Goal: Navigation & Orientation: Find specific page/section

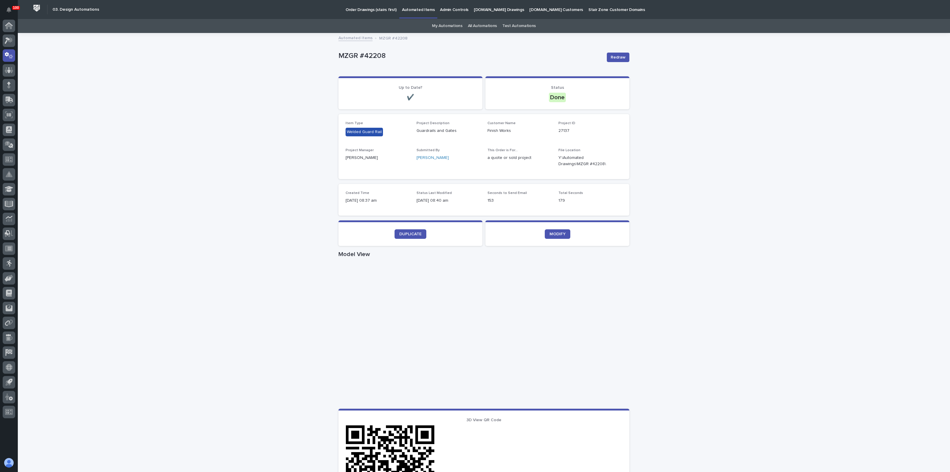
click at [187, 150] on div "Loading... Saving… Loading... Saving… MZGR #42208 Redraw MZGR #42208 Redraw Sor…" at bounding box center [484, 344] width 933 height 621
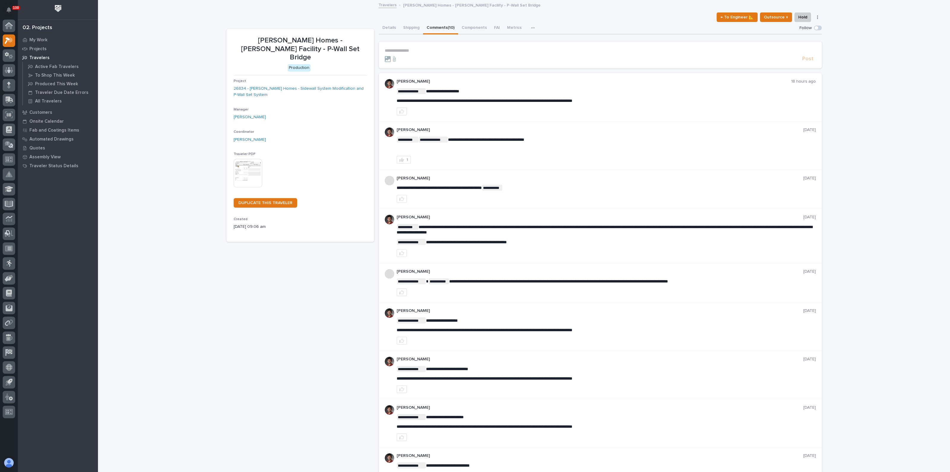
drag, startPoint x: 622, startPoint y: 100, endPoint x: 399, endPoint y: 101, distance: 222.5
drag, startPoint x: 395, startPoint y: 100, endPoint x: 633, endPoint y: 101, distance: 238.2
click at [633, 101] on p "**********" at bounding box center [606, 100] width 419 height 5
copy span "**********"
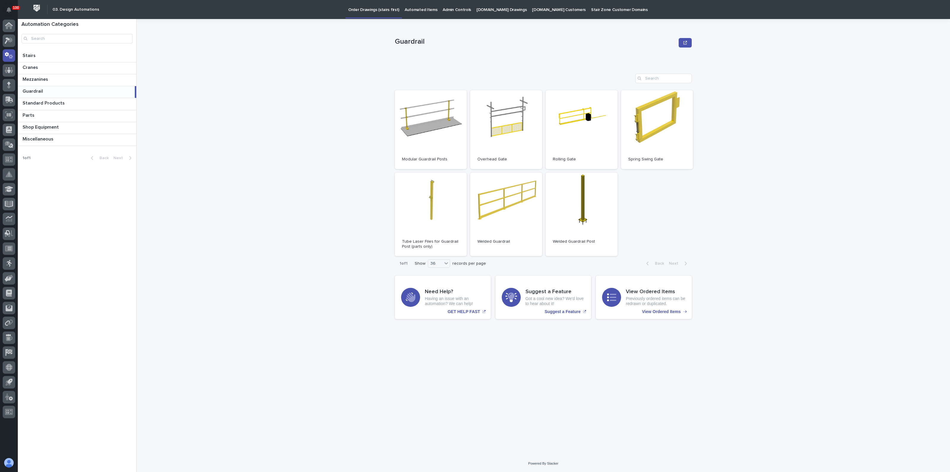
click at [420, 11] on p "Automated Items" at bounding box center [421, 6] width 33 height 12
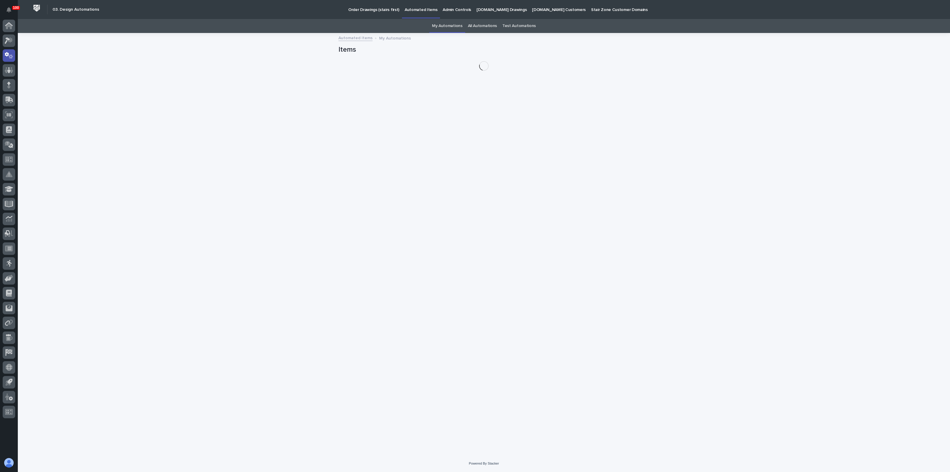
click at [480, 25] on link "All Automations" at bounding box center [482, 26] width 29 height 14
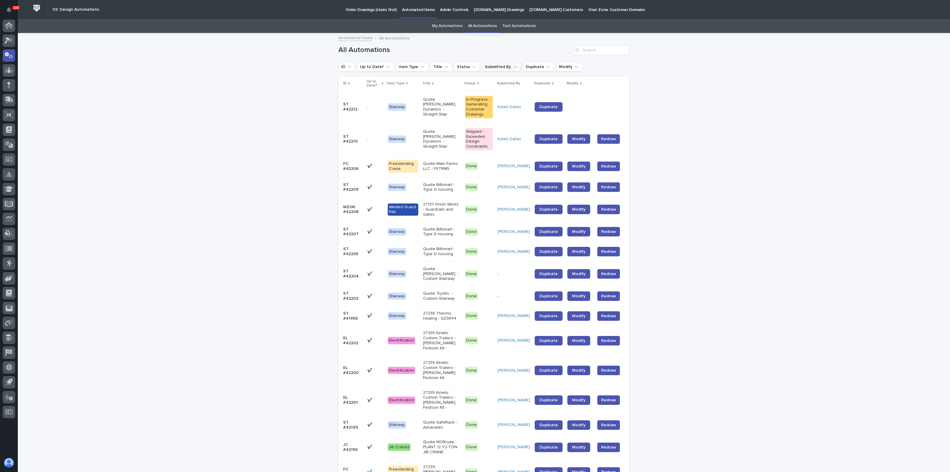
click at [498, 68] on button "Submitted By" at bounding box center [501, 67] width 39 height 10
type input "nate"
click at [495, 125] on p "Nate Rulli" at bounding box center [513, 126] width 63 height 4
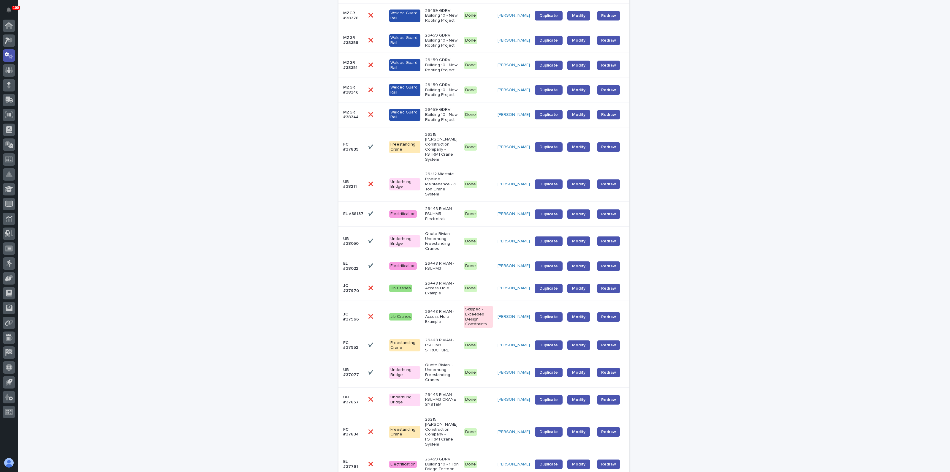
scroll to position [459, 0]
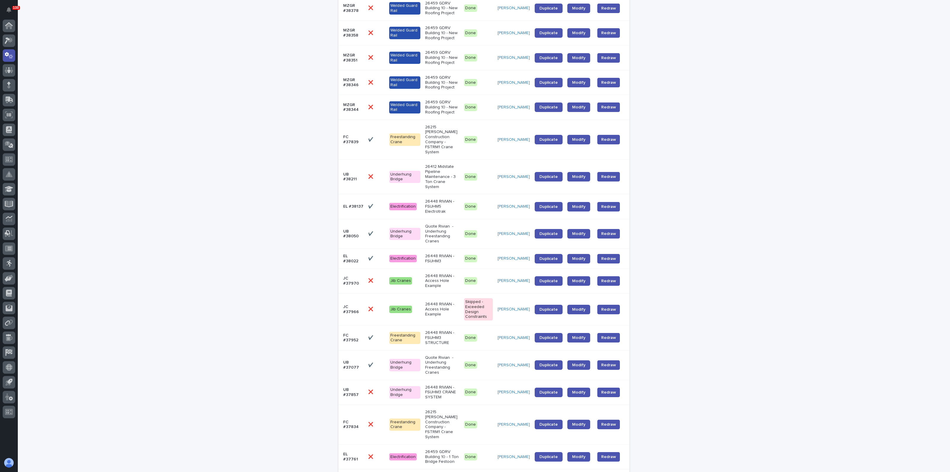
click at [609, 472] on span "Next" at bounding box center [613, 478] width 13 height 4
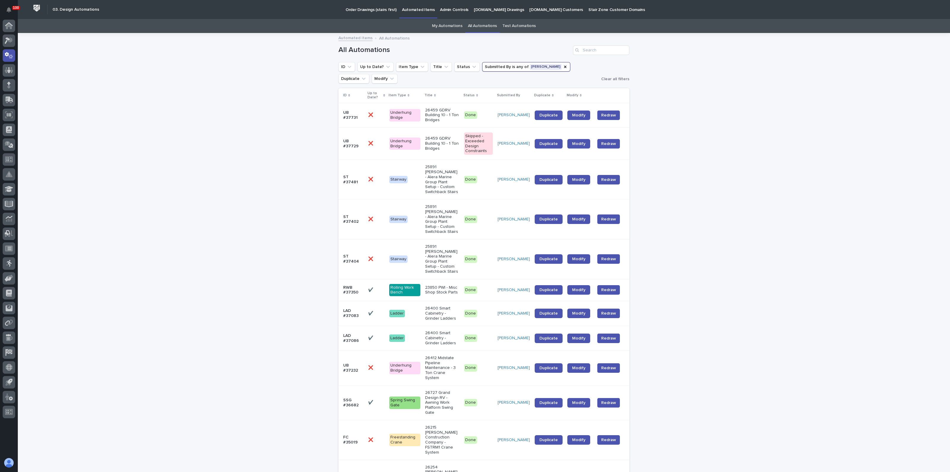
drag, startPoint x: 322, startPoint y: 247, endPoint x: 316, endPoint y: 247, distance: 5.9
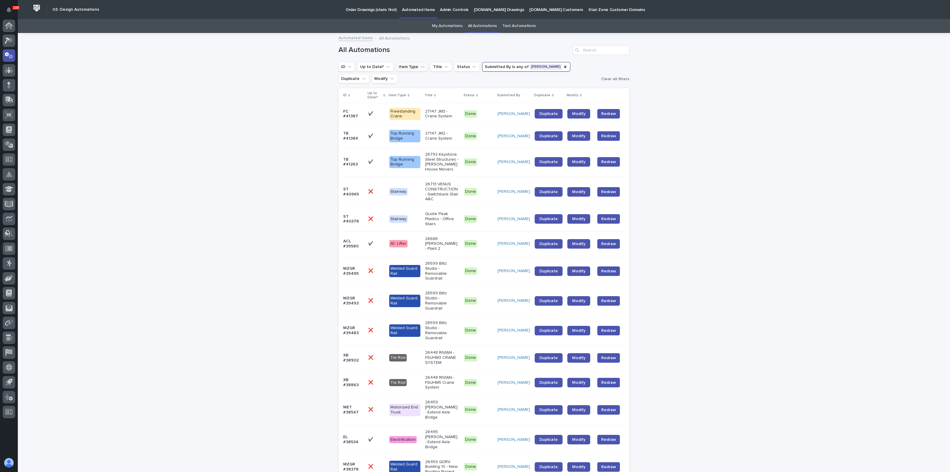
click at [406, 67] on button "Item Type" at bounding box center [412, 67] width 32 height 10
click at [372, 78] on button "Modify" at bounding box center [385, 79] width 26 height 10
click at [350, 64] on button "ID" at bounding box center [347, 67] width 17 height 10
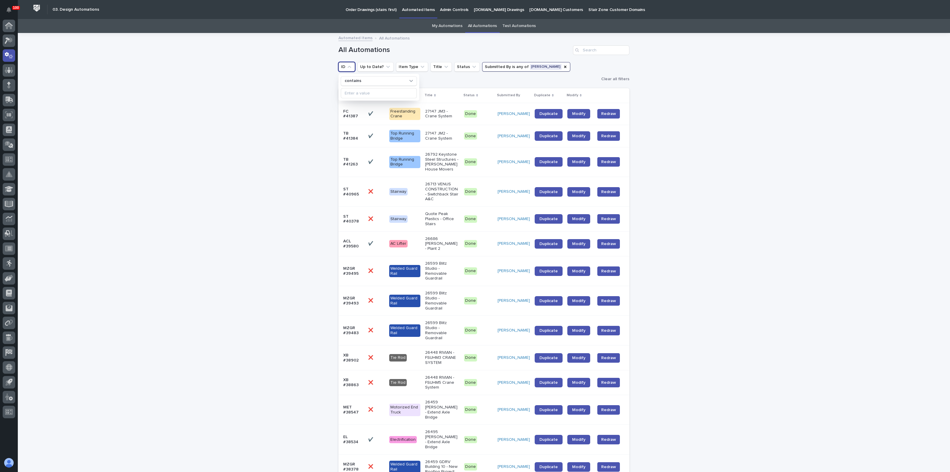
click at [350, 64] on button "ID" at bounding box center [347, 67] width 17 height 10
click at [446, 8] on p "Admin Controls" at bounding box center [454, 6] width 29 height 12
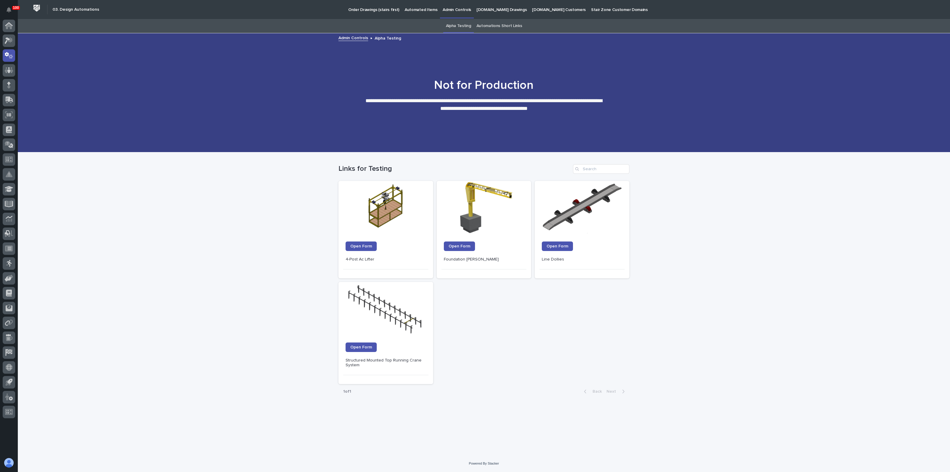
click at [477, 9] on p "[DOMAIN_NAME] Drawings" at bounding box center [502, 6] width 50 height 12
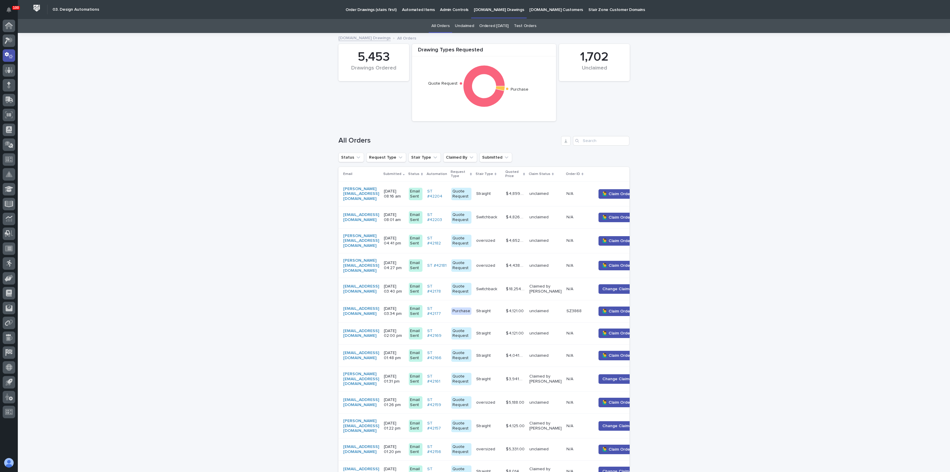
click at [404, 194] on p "[DATE] 08:16 am" at bounding box center [394, 194] width 20 height 10
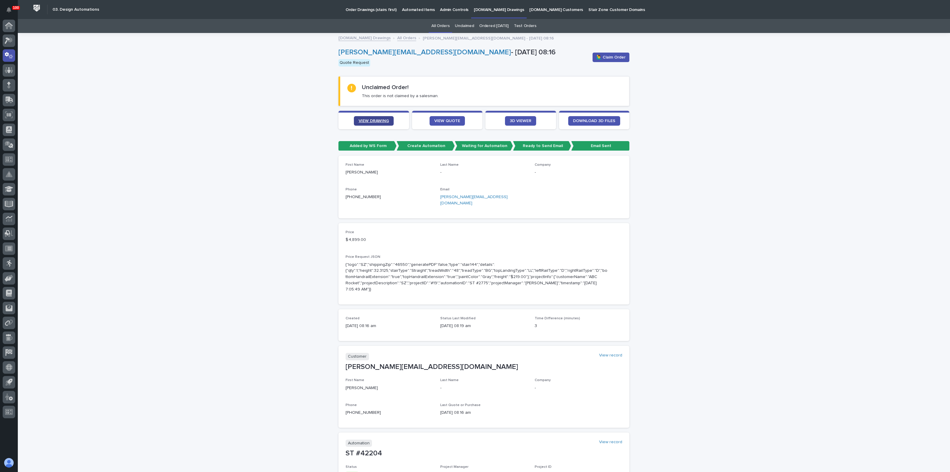
click at [373, 122] on span "VIEW DRAWING" at bounding box center [374, 121] width 30 height 4
drag, startPoint x: 374, startPoint y: 61, endPoint x: 377, endPoint y: 61, distance: 3.0
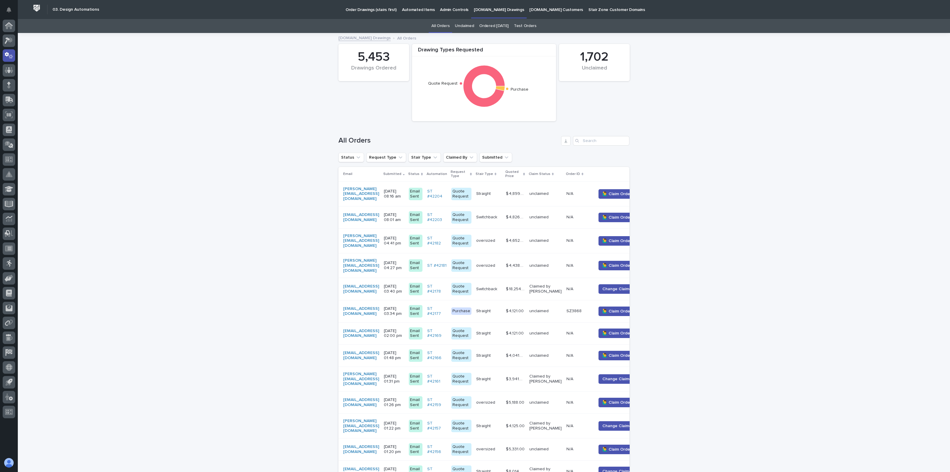
scroll to position [19, 0]
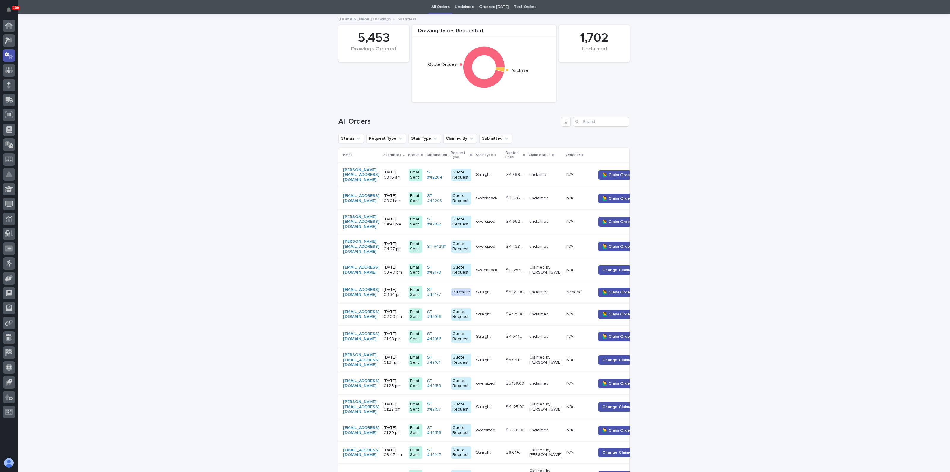
click at [404, 265] on p "09/22/2025 03:40 pm" at bounding box center [394, 270] width 20 height 10
drag, startPoint x: 482, startPoint y: 200, endPoint x: 484, endPoint y: 194, distance: 6.1
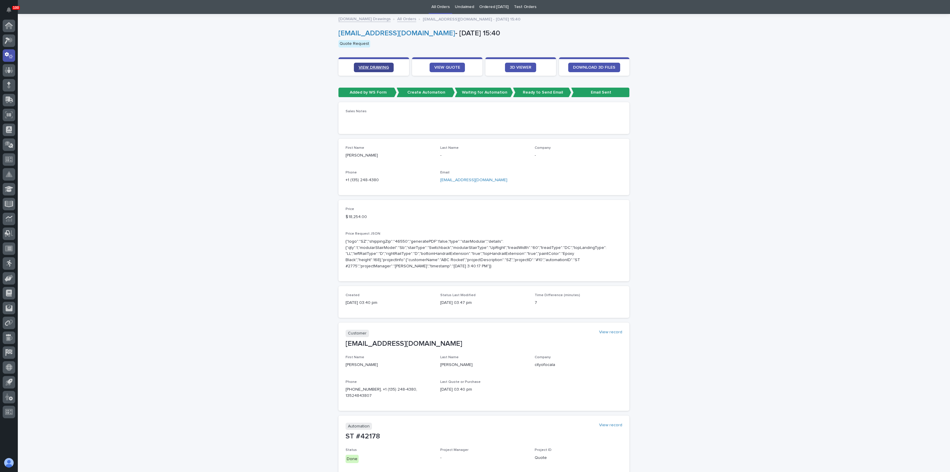
click at [367, 65] on span "VIEW DRAWING" at bounding box center [374, 67] width 30 height 4
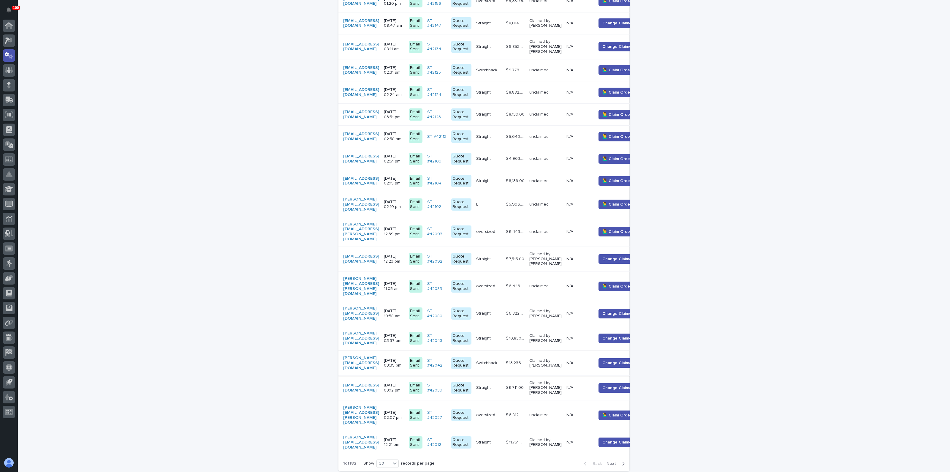
scroll to position [458, 0]
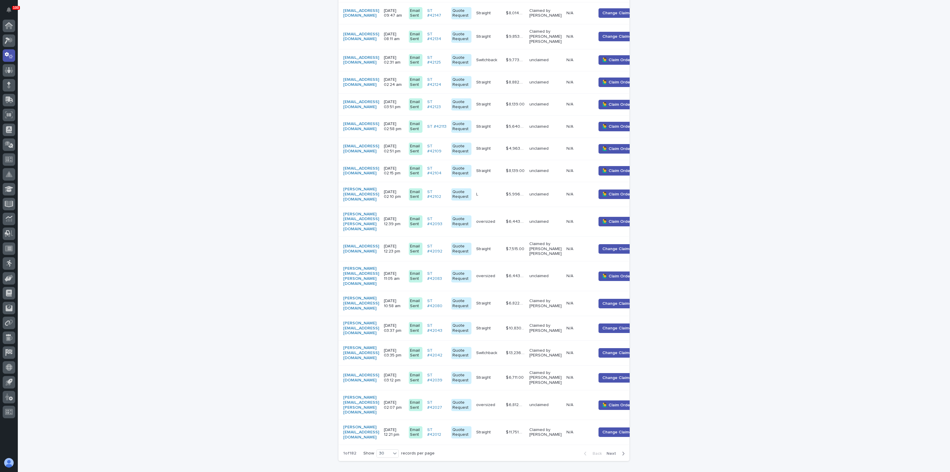
click at [611, 451] on span "Next" at bounding box center [613, 453] width 13 height 4
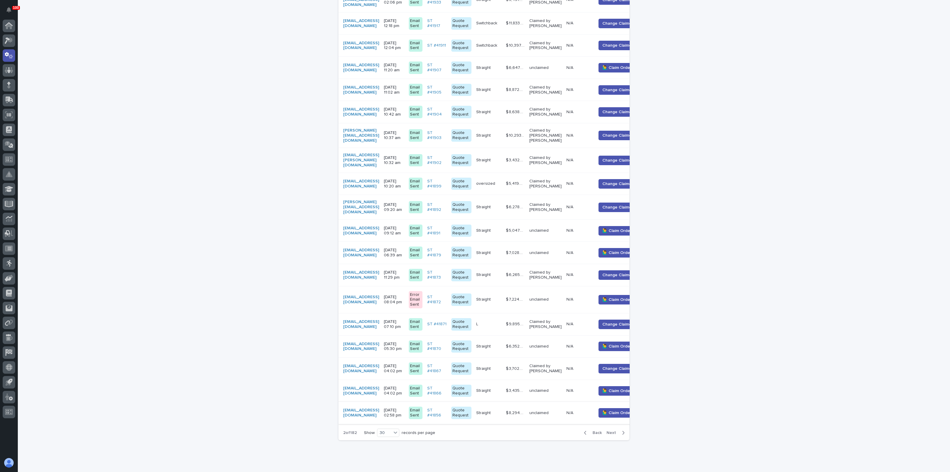
scroll to position [459, 0]
click at [609, 430] on span "Next" at bounding box center [613, 432] width 13 height 4
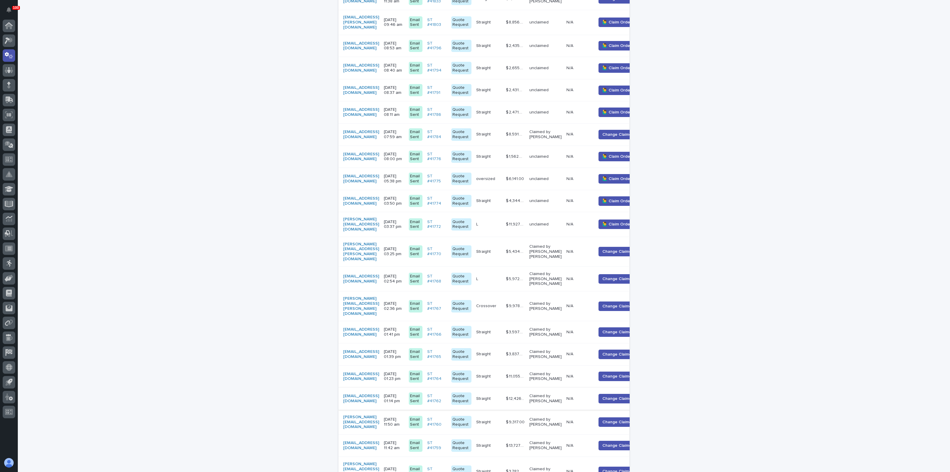
scroll to position [463, 0]
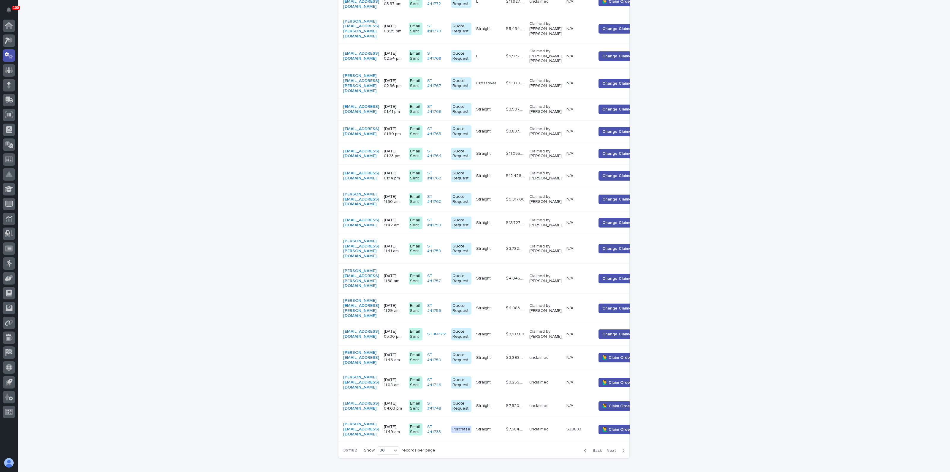
click at [595, 449] on span "Back" at bounding box center [595, 451] width 13 height 4
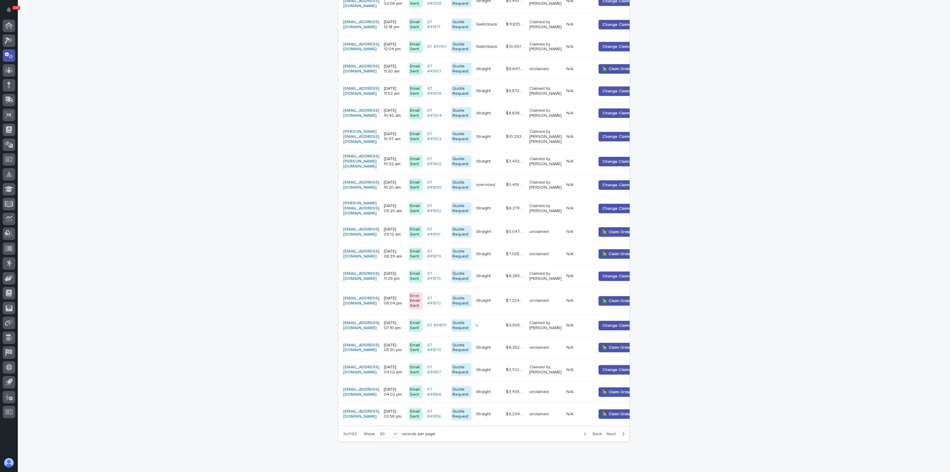
scroll to position [461, 0]
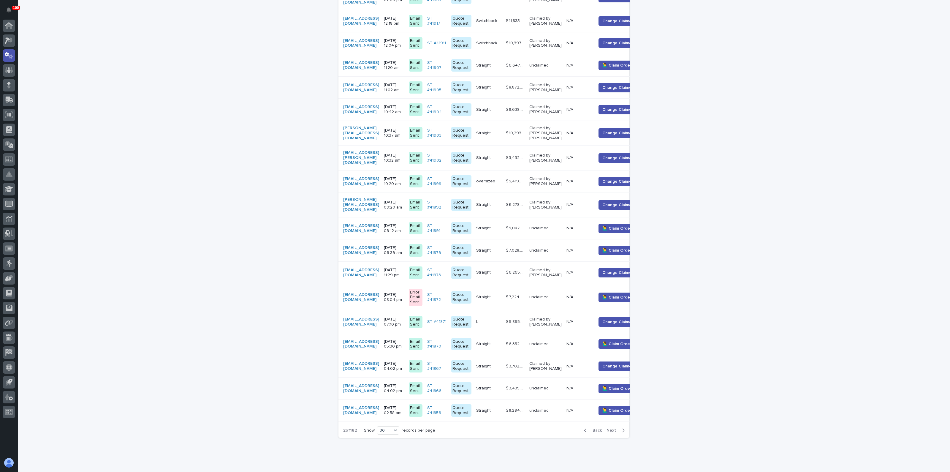
click at [612, 428] on span "Next" at bounding box center [613, 430] width 13 height 4
click at [612, 423] on div "Back Next" at bounding box center [605, 430] width 50 height 15
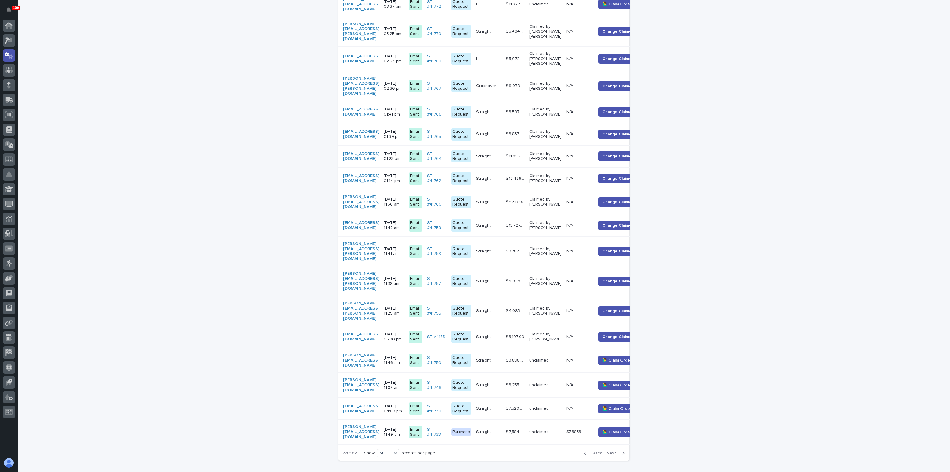
scroll to position [465, 0]
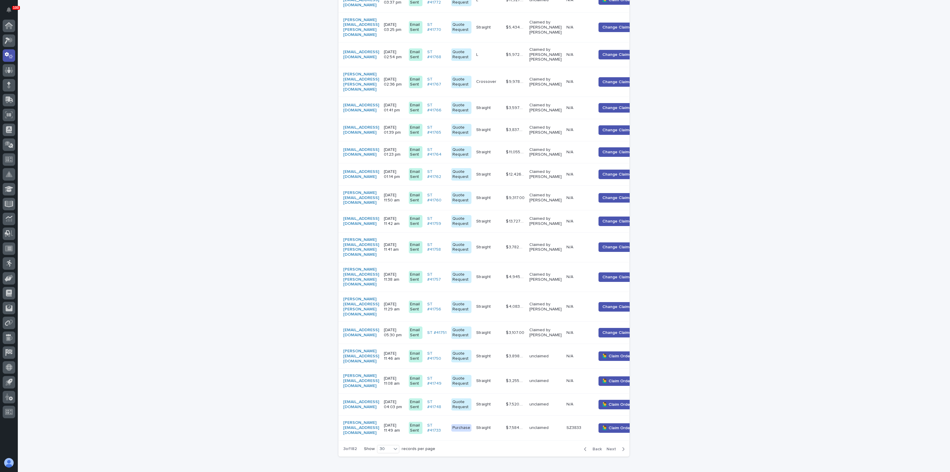
click at [612, 442] on div "Back Next" at bounding box center [605, 449] width 50 height 15
click at [612, 447] on span "Next" at bounding box center [613, 449] width 13 height 4
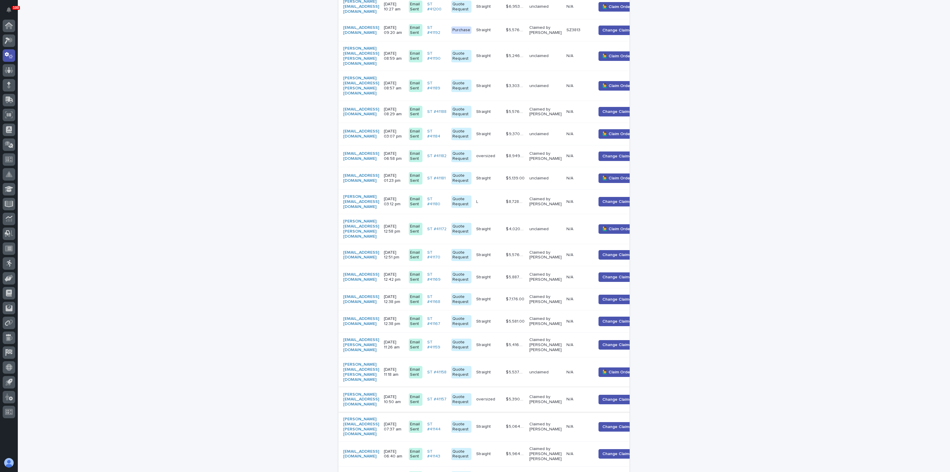
scroll to position [461, 0]
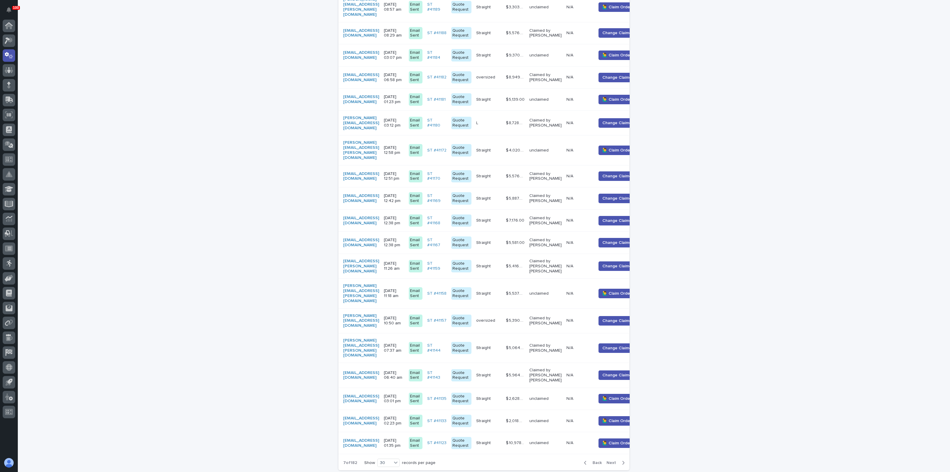
drag, startPoint x: 592, startPoint y: 413, endPoint x: 585, endPoint y: 406, distance: 9.5
click at [593, 461] on span "Back" at bounding box center [595, 463] width 13 height 4
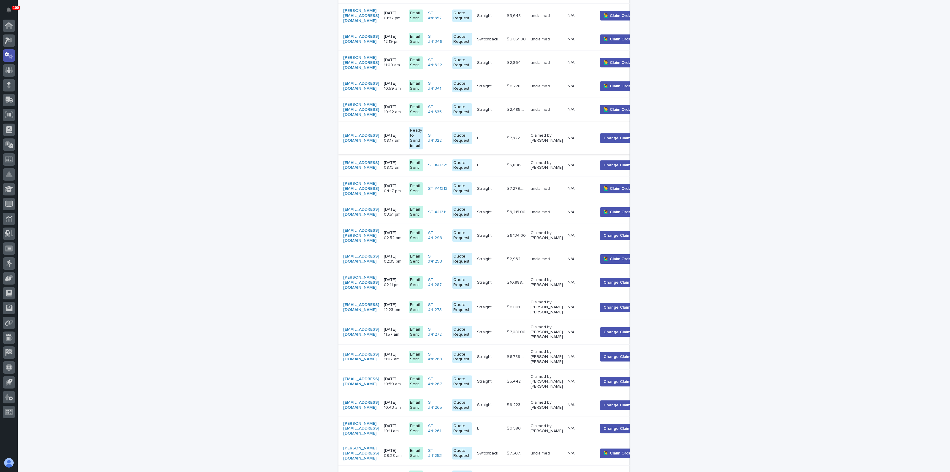
scroll to position [201, 0]
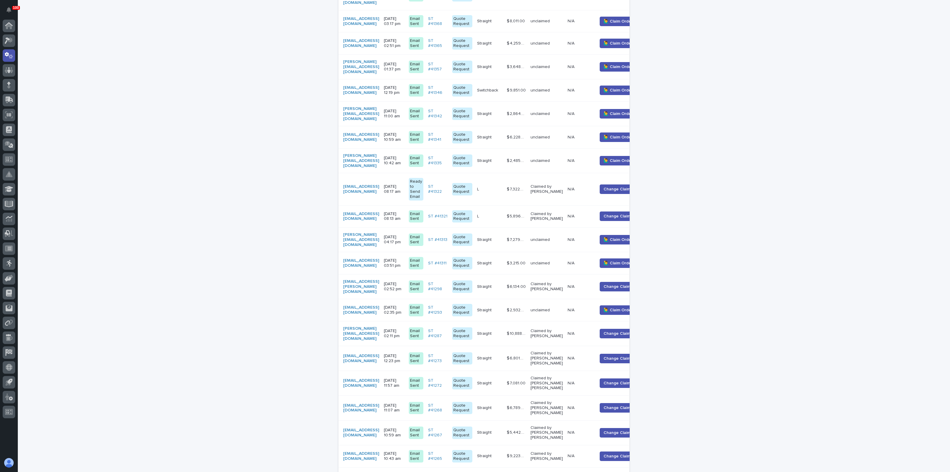
click at [527, 186] on p "$ 7,322.00" at bounding box center [517, 189] width 20 height 6
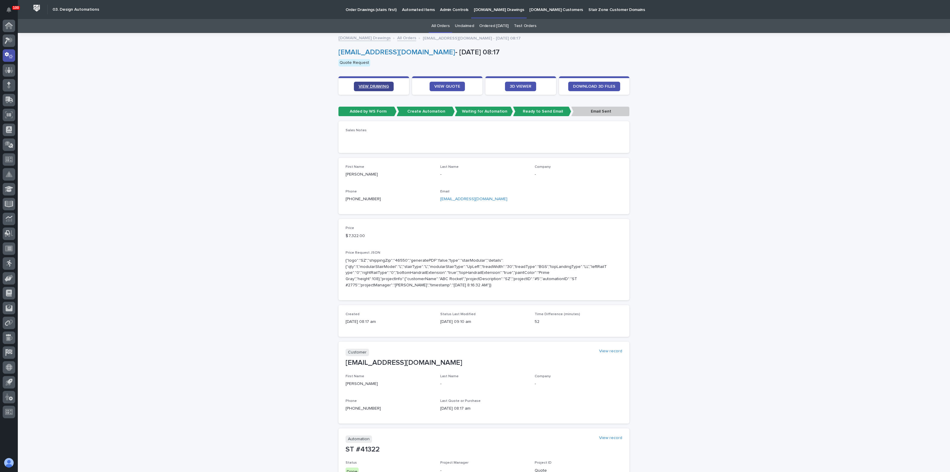
click at [382, 87] on span "VIEW DRAWING" at bounding box center [374, 86] width 30 height 4
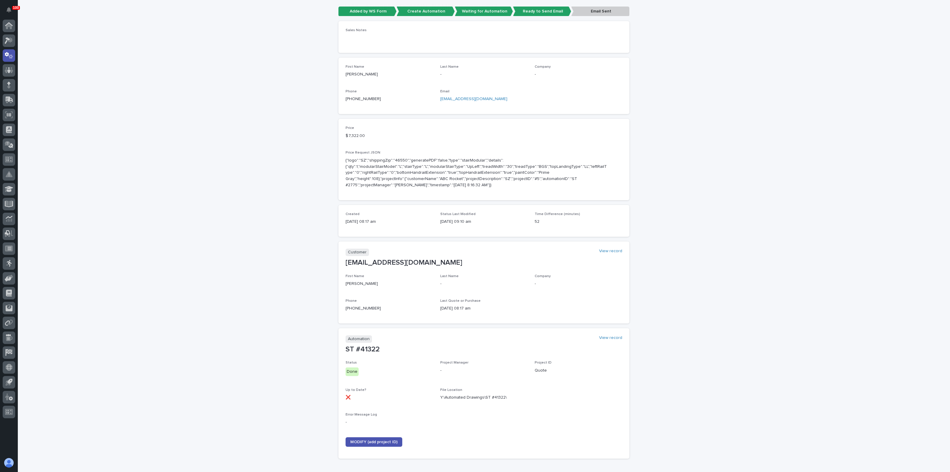
scroll to position [138, 0]
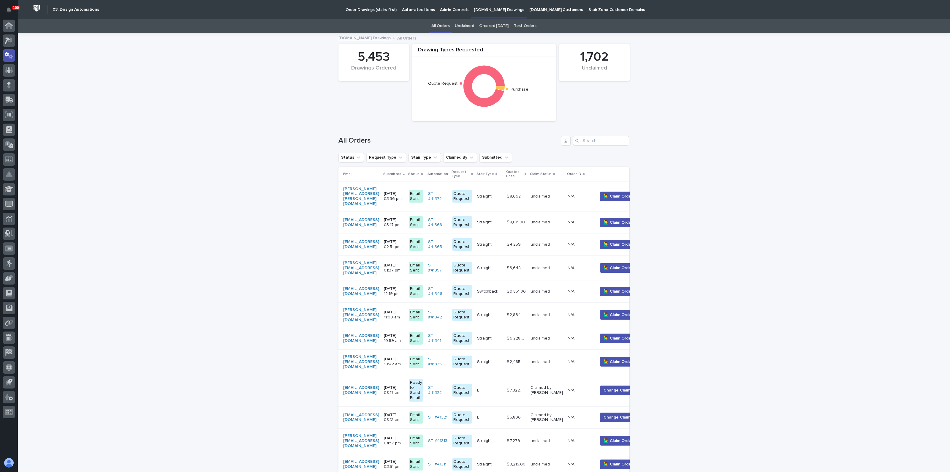
click at [490, 24] on link "Ordered [DATE]" at bounding box center [493, 26] width 29 height 14
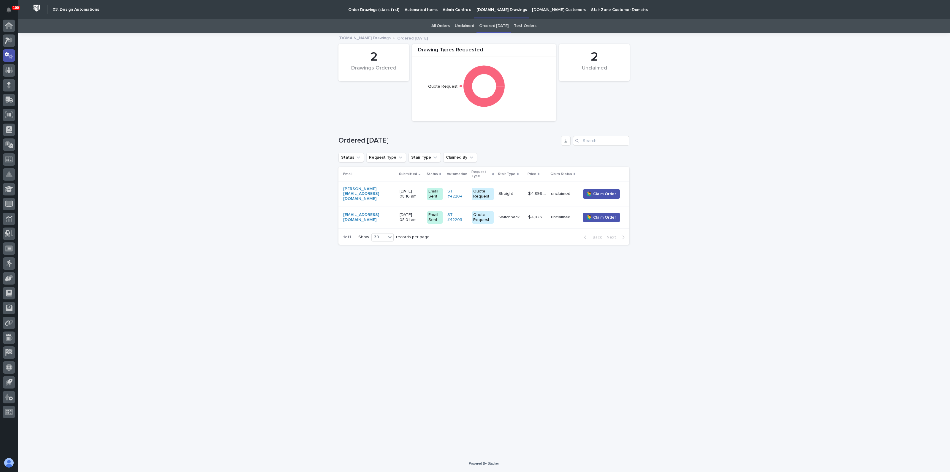
click at [444, 24] on link "All Orders" at bounding box center [441, 26] width 18 height 14
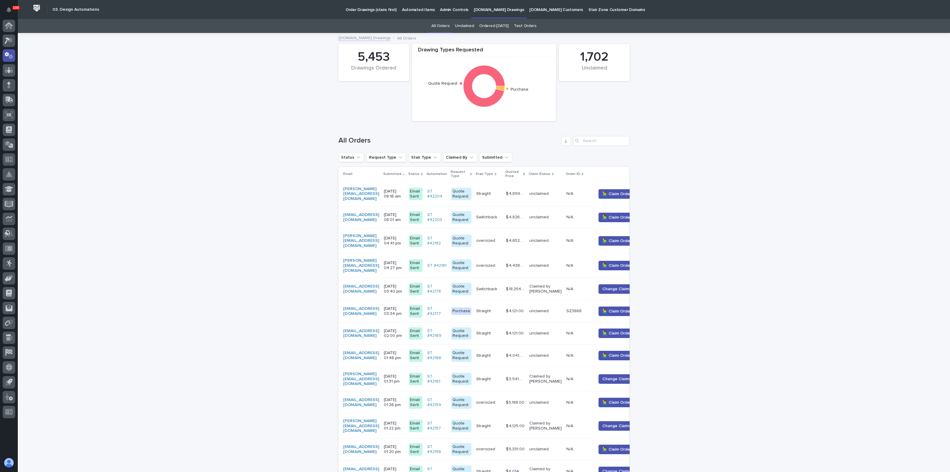
click at [468, 24] on link "Unclaimed" at bounding box center [464, 26] width 19 height 14
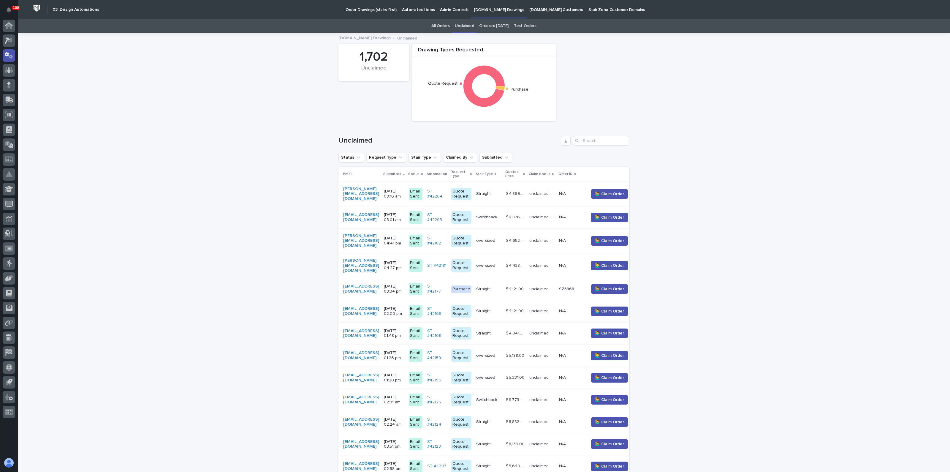
click at [522, 24] on link "Test Orders" at bounding box center [525, 26] width 23 height 14
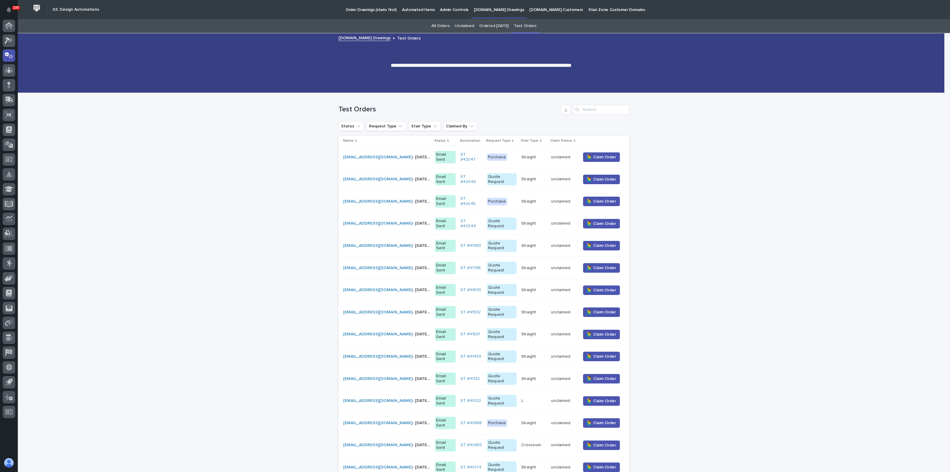
click at [519, 152] on td "Straight Straight" at bounding box center [534, 157] width 30 height 22
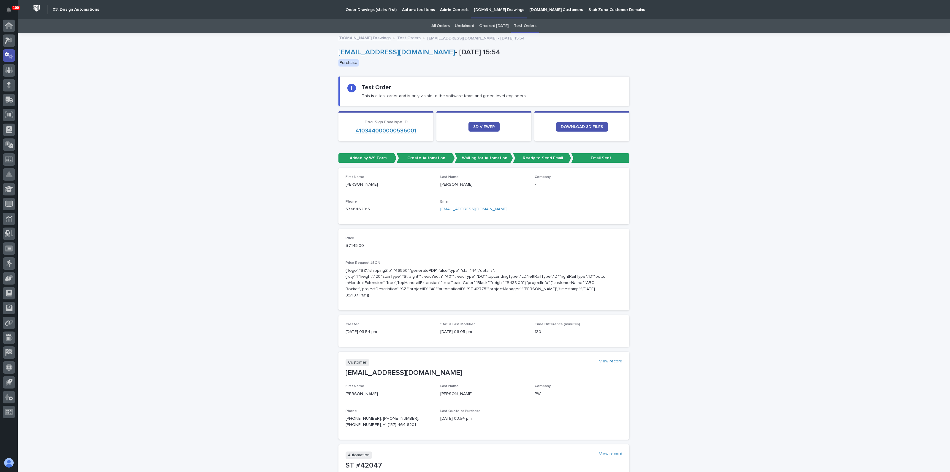
click at [378, 130] on link "410344000000536001" at bounding box center [386, 131] width 61 height 6
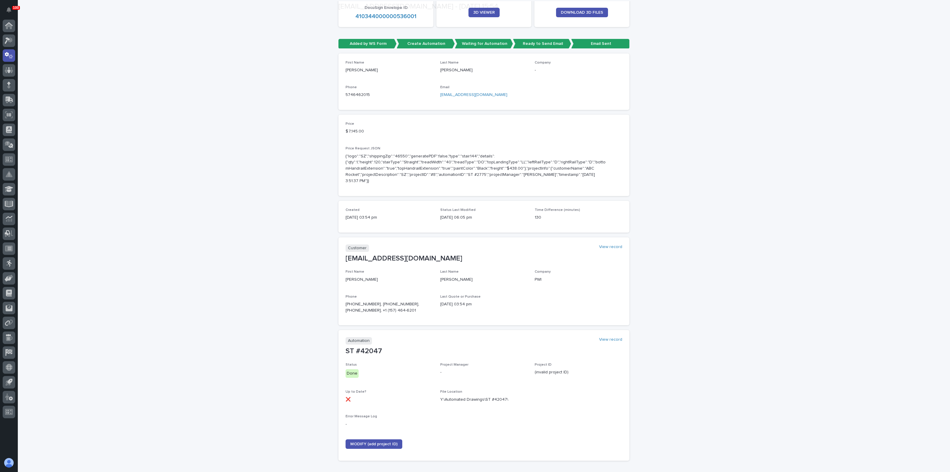
scroll to position [148, 0]
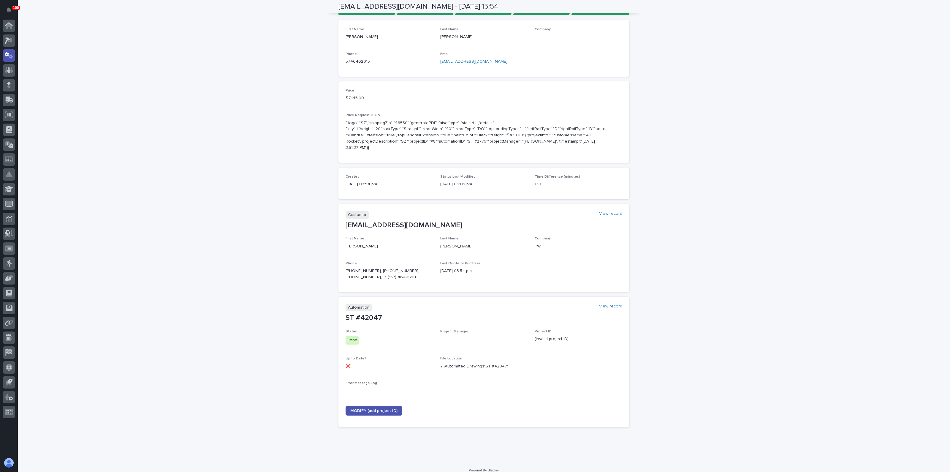
drag, startPoint x: 425, startPoint y: 233, endPoint x: 426, endPoint y: 229, distance: 4.3
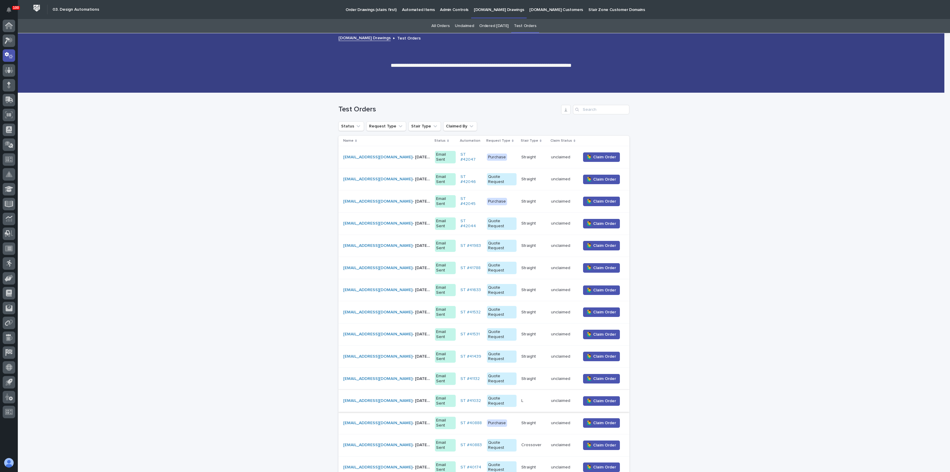
click at [365, 399] on link "[EMAIL_ADDRESS][DOMAIN_NAME]" at bounding box center [377, 401] width 69 height 4
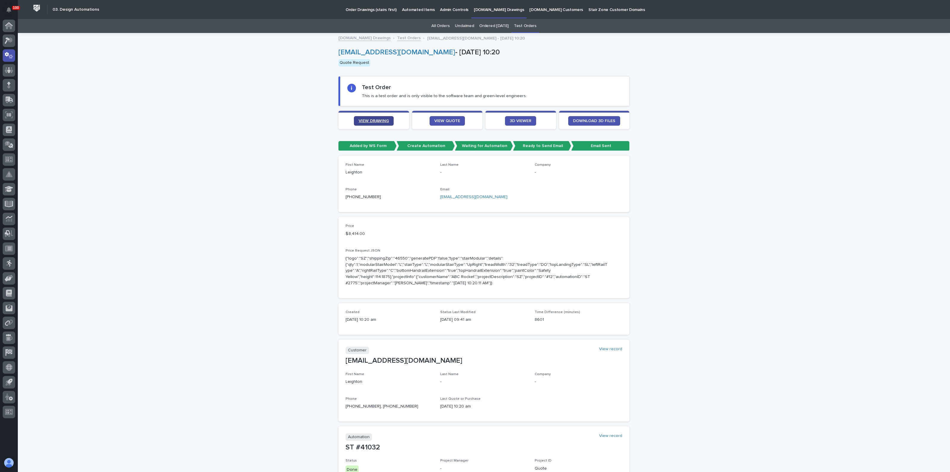
click at [369, 119] on span "VIEW DRAWING" at bounding box center [374, 121] width 30 height 4
click at [176, 184] on div "Loading... Saving… Loading... Saving… [EMAIL_ADDRESS][DOMAIN_NAME] - [DATE] 10:…" at bounding box center [484, 313] width 933 height 558
drag, startPoint x: 174, startPoint y: 184, endPoint x: 174, endPoint y: 179, distance: 4.5
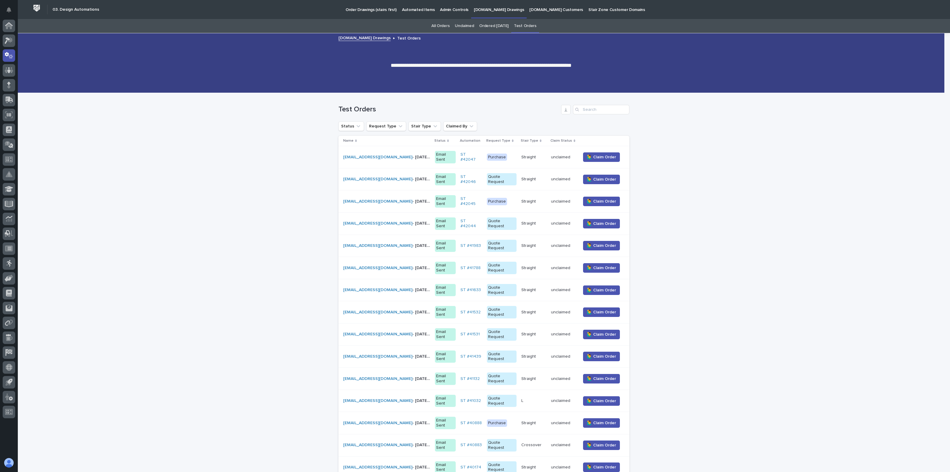
scroll to position [19, 0]
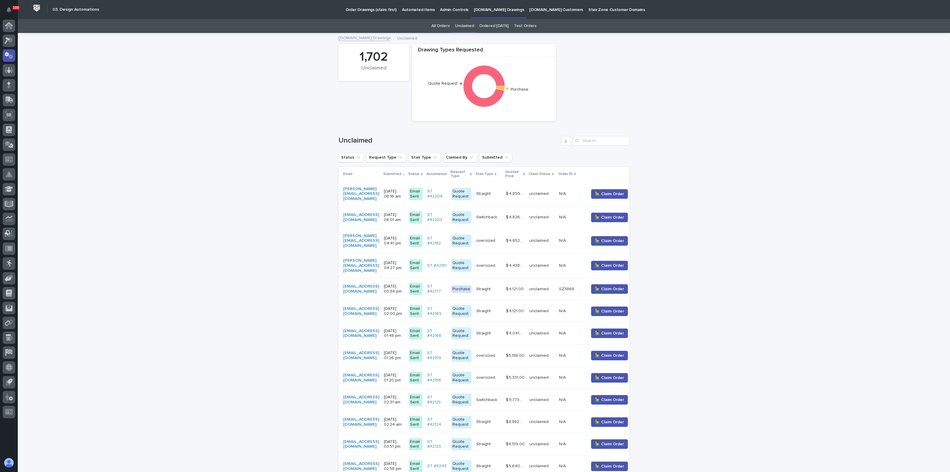
click at [590, 9] on p "Stair Zone Customer Domains" at bounding box center [617, 6] width 57 height 12
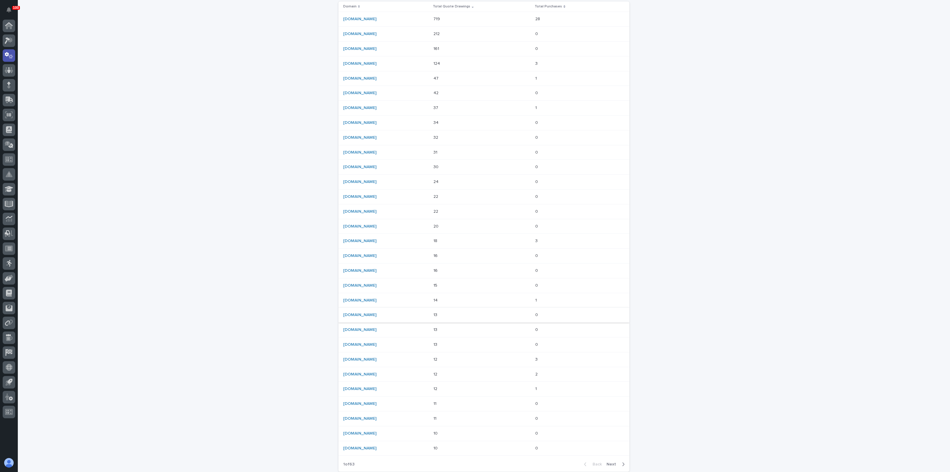
scroll to position [74, 0]
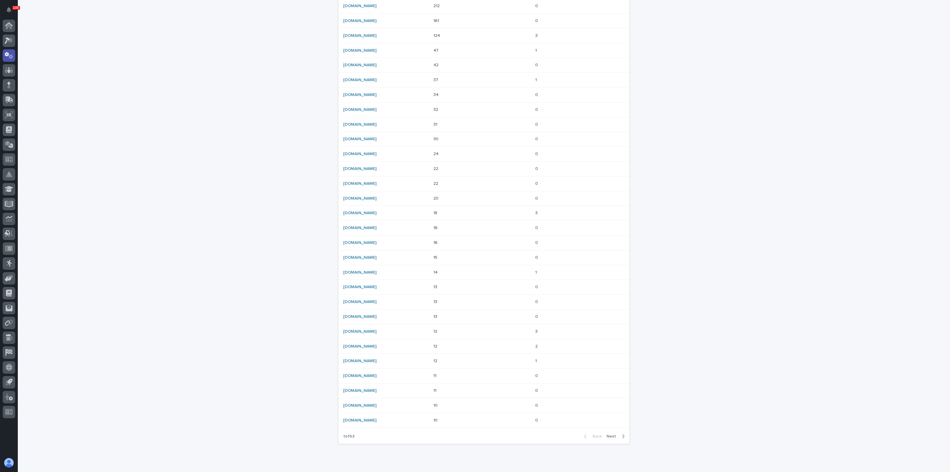
click at [609, 437] on button "Next" at bounding box center [616, 436] width 25 height 5
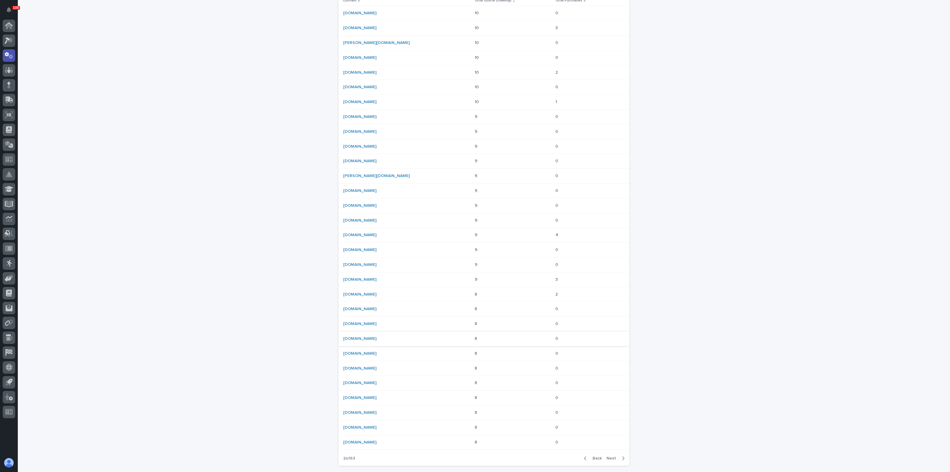
scroll to position [74, 0]
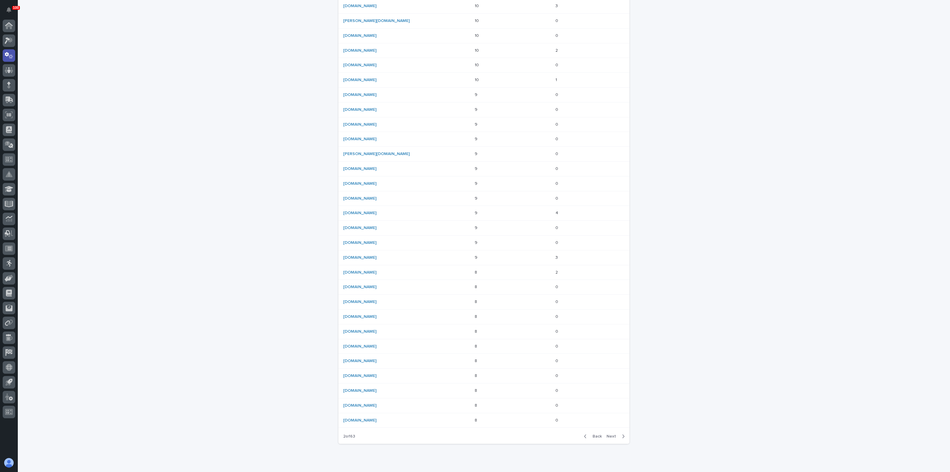
click at [610, 434] on span "Next" at bounding box center [613, 436] width 13 height 4
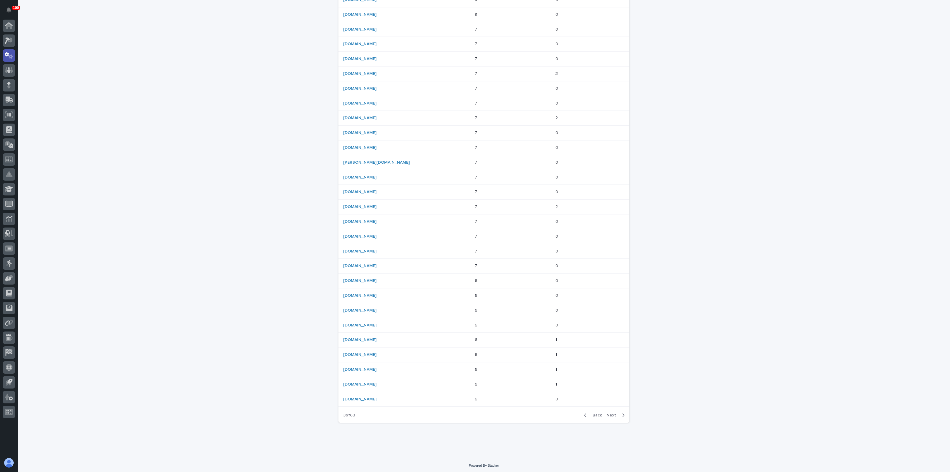
click at [610, 414] on span "Next" at bounding box center [613, 415] width 13 height 4
click at [612, 413] on span "Next" at bounding box center [613, 415] width 13 height 4
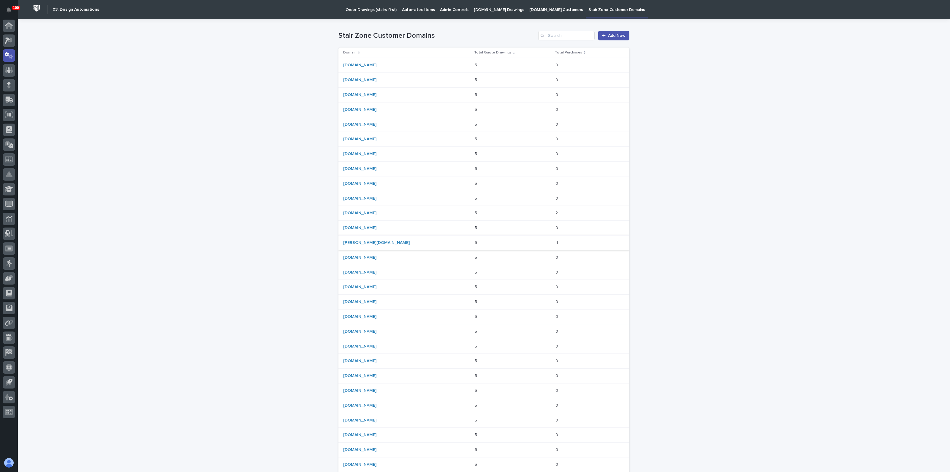
click at [352, 241] on link "[PERSON_NAME][DOMAIN_NAME]" at bounding box center [376, 243] width 67 height 4
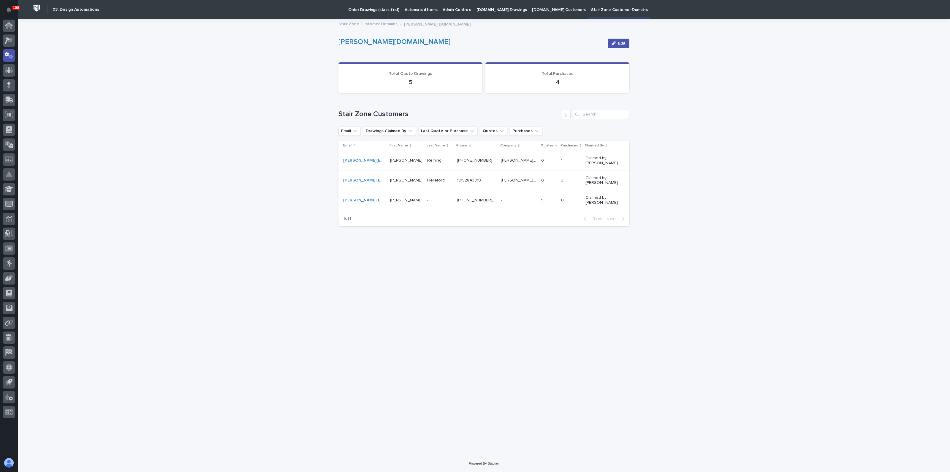
click at [264, 274] on div "Loading... Saving… Loading... Saving… [DOMAIN_NAME] Edit [PERSON_NAME][DOMAIN_N…" at bounding box center [484, 237] width 933 height 435
drag, startPoint x: 269, startPoint y: 249, endPoint x: 269, endPoint y: 246, distance: 3.3
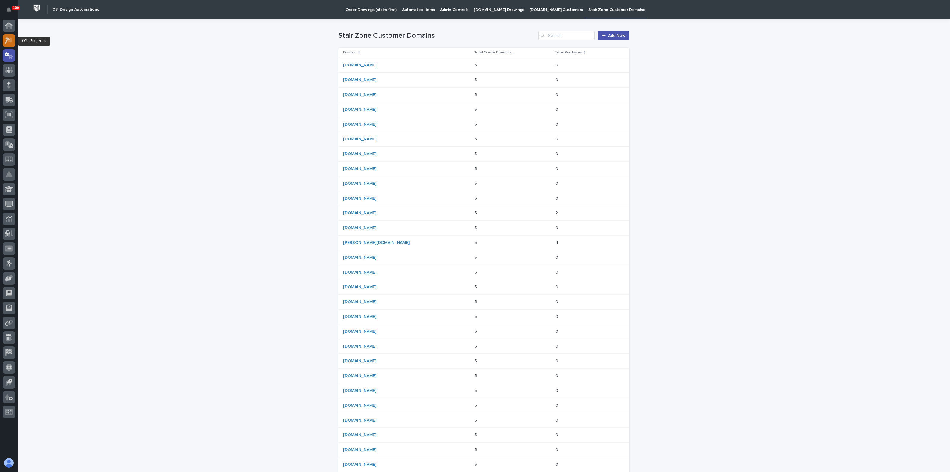
click at [3, 36] on link at bounding box center [9, 40] width 12 height 12
